Goal: Transaction & Acquisition: Purchase product/service

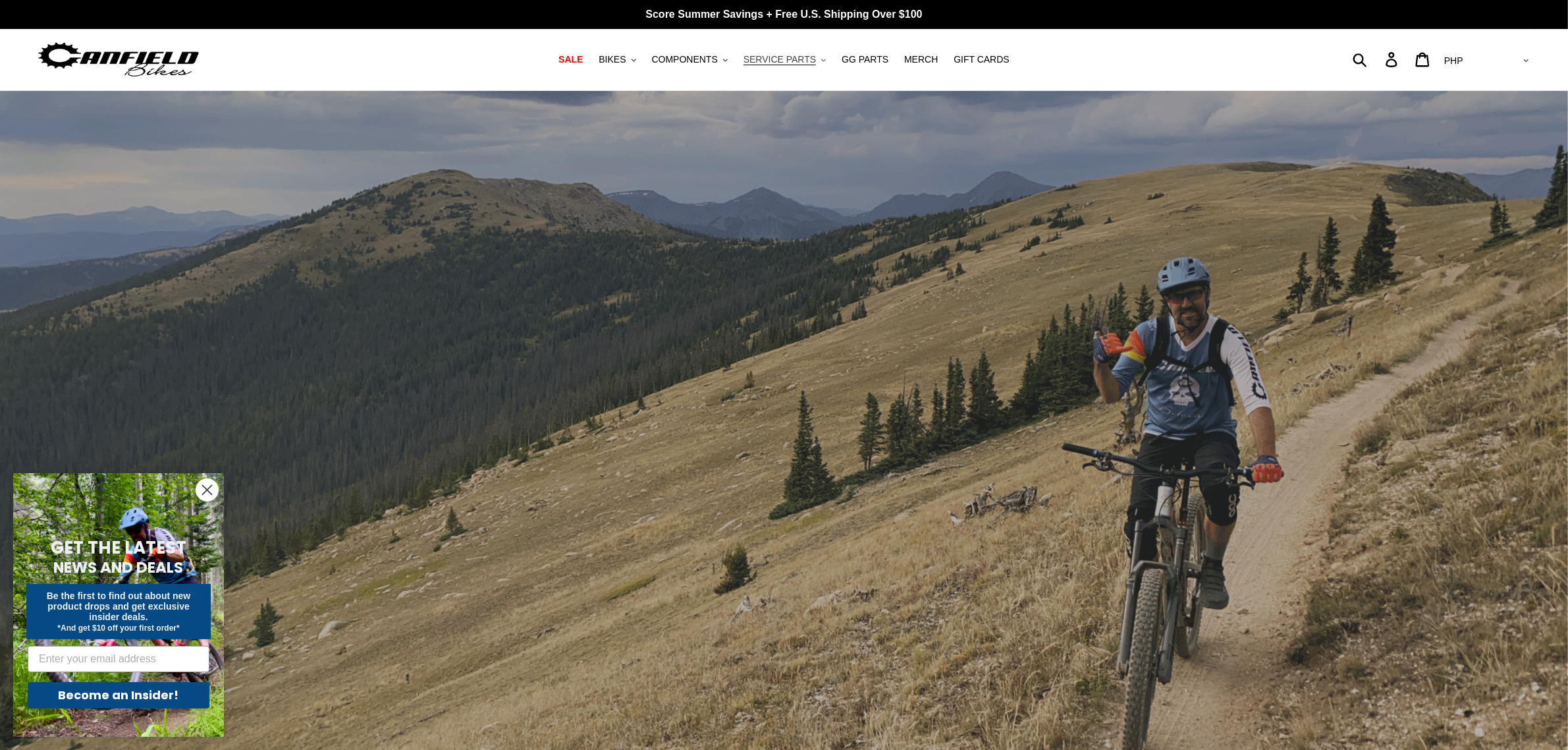
click at [789, 60] on span "SERVICE PARTS" at bounding box center [780, 60] width 73 height 11
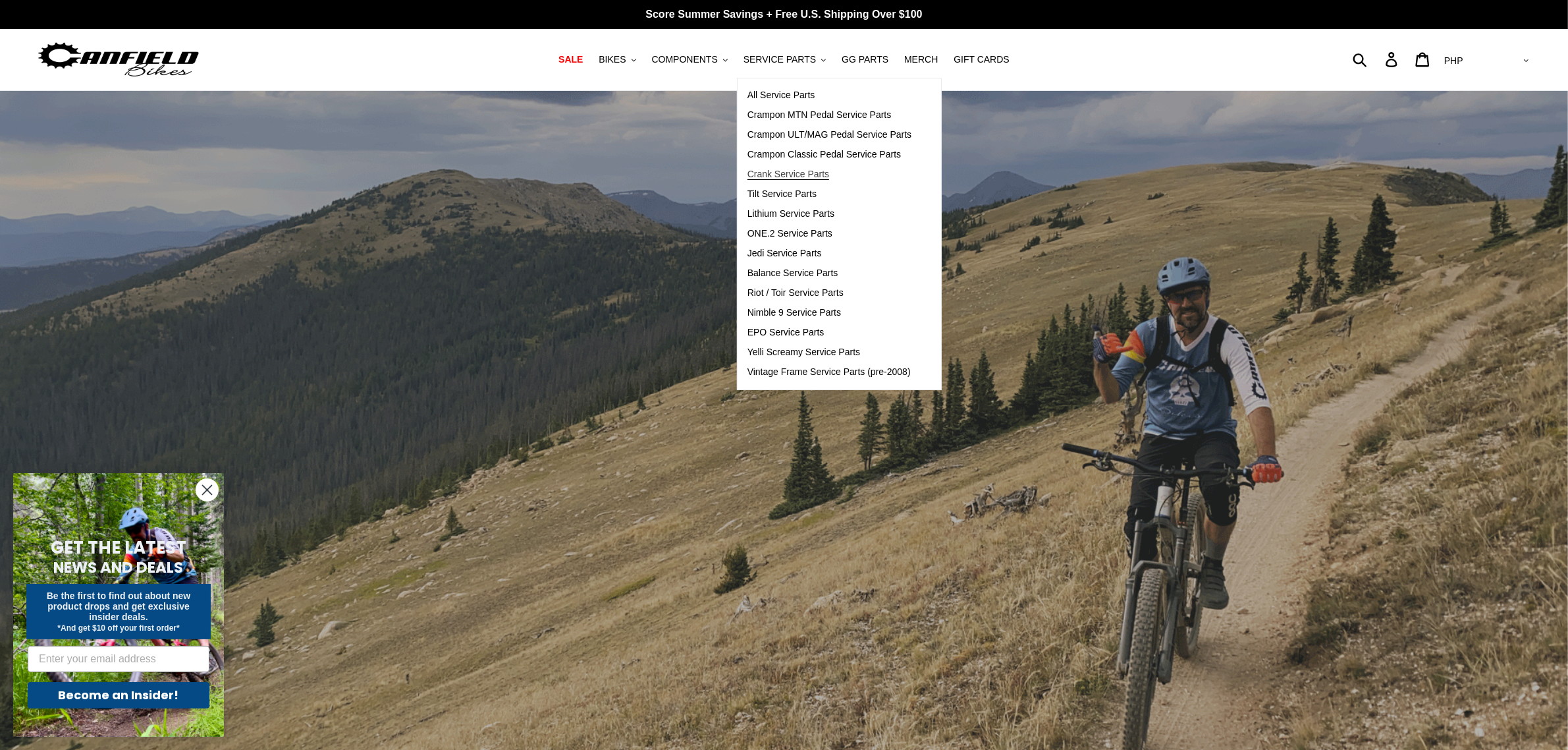
click at [782, 176] on span "Crank Service Parts" at bounding box center [788, 174] width 82 height 11
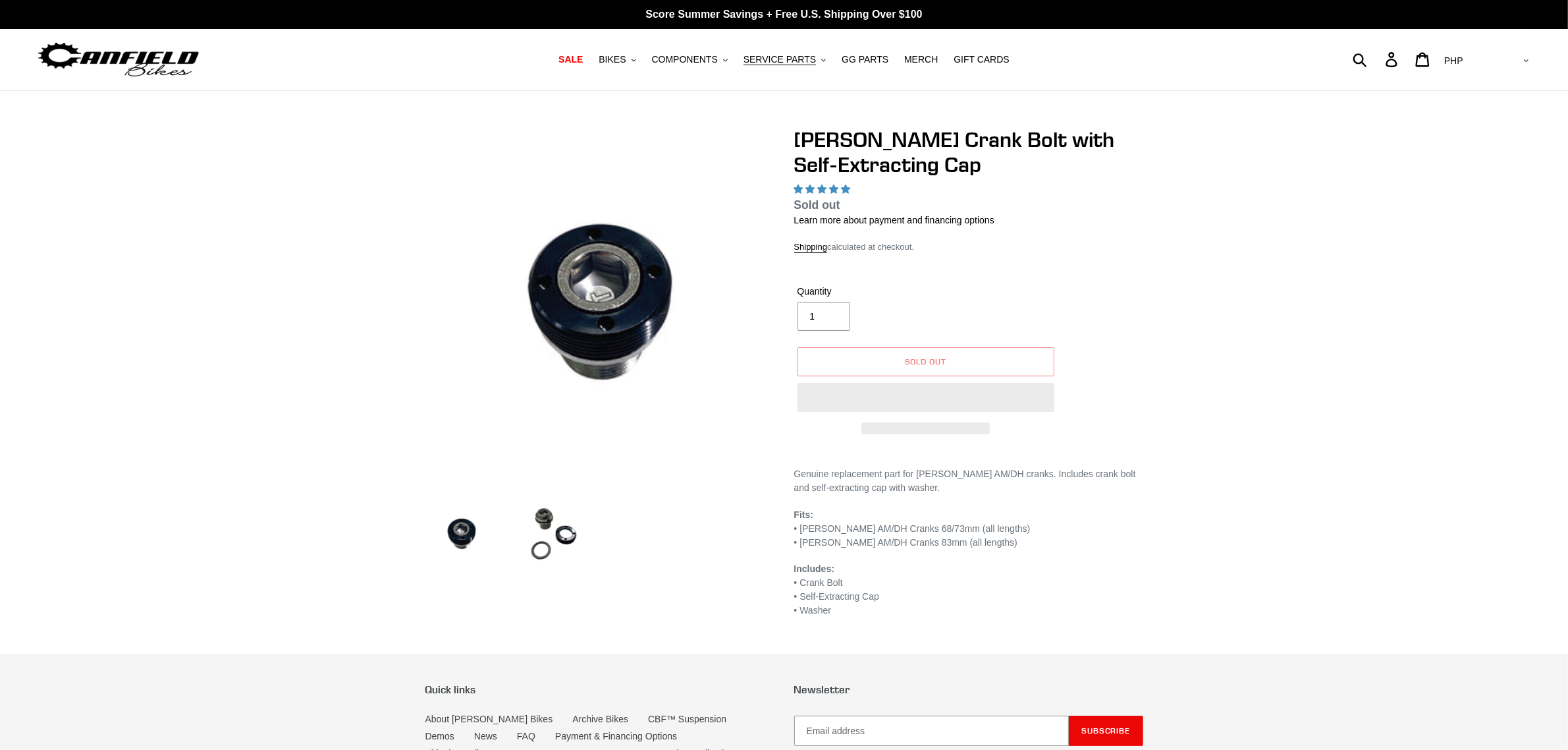
select select "highest-rating"
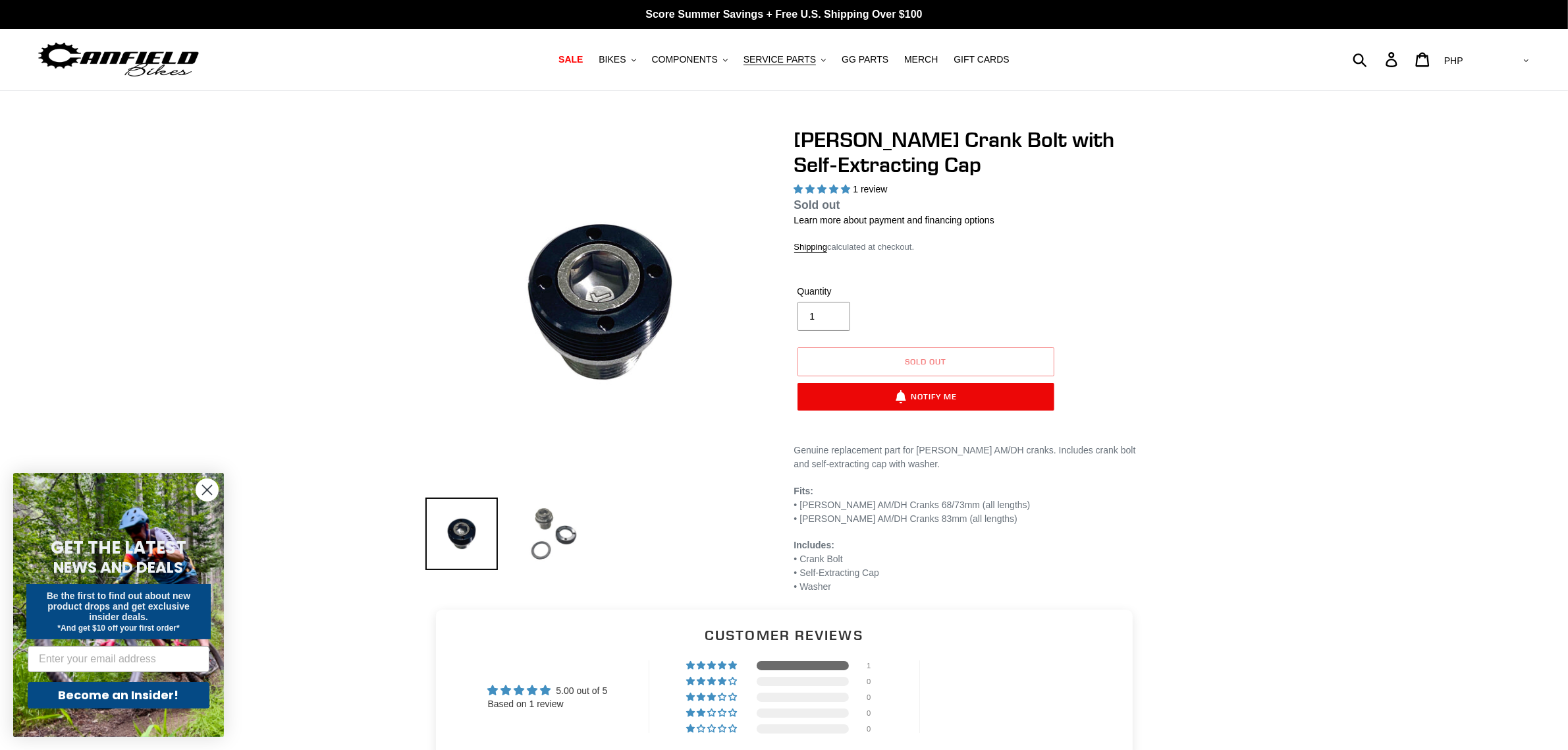
click at [560, 513] on img at bounding box center [554, 534] width 73 height 73
